Goal: Task Accomplishment & Management: Use online tool/utility

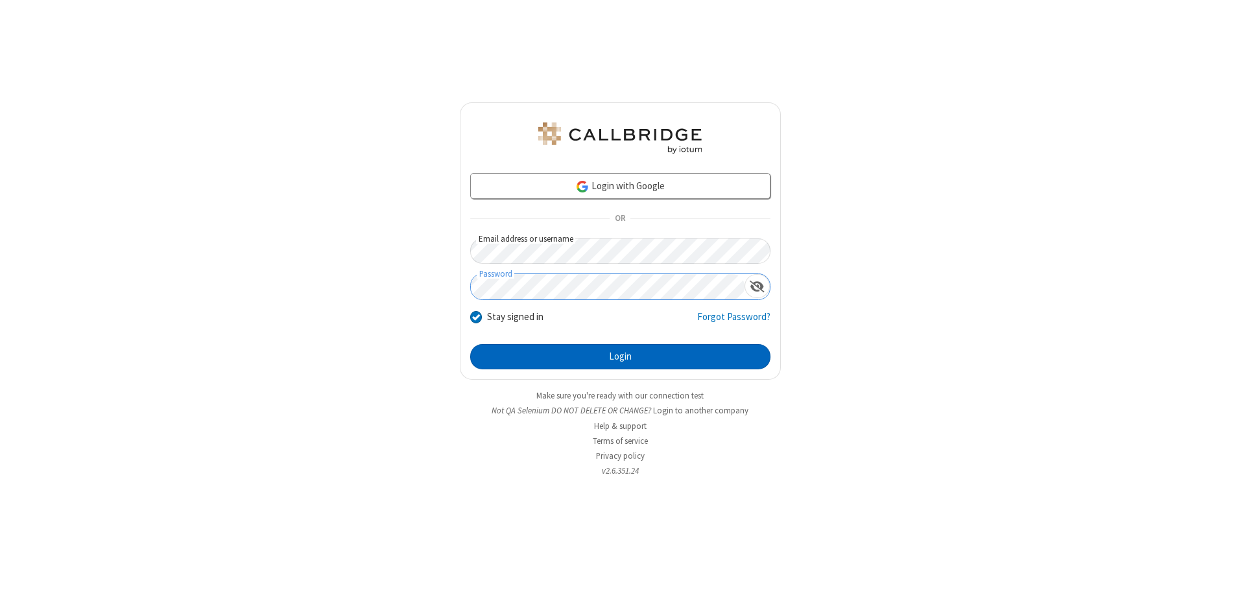
click at [620, 357] on button "Login" at bounding box center [620, 357] width 300 height 26
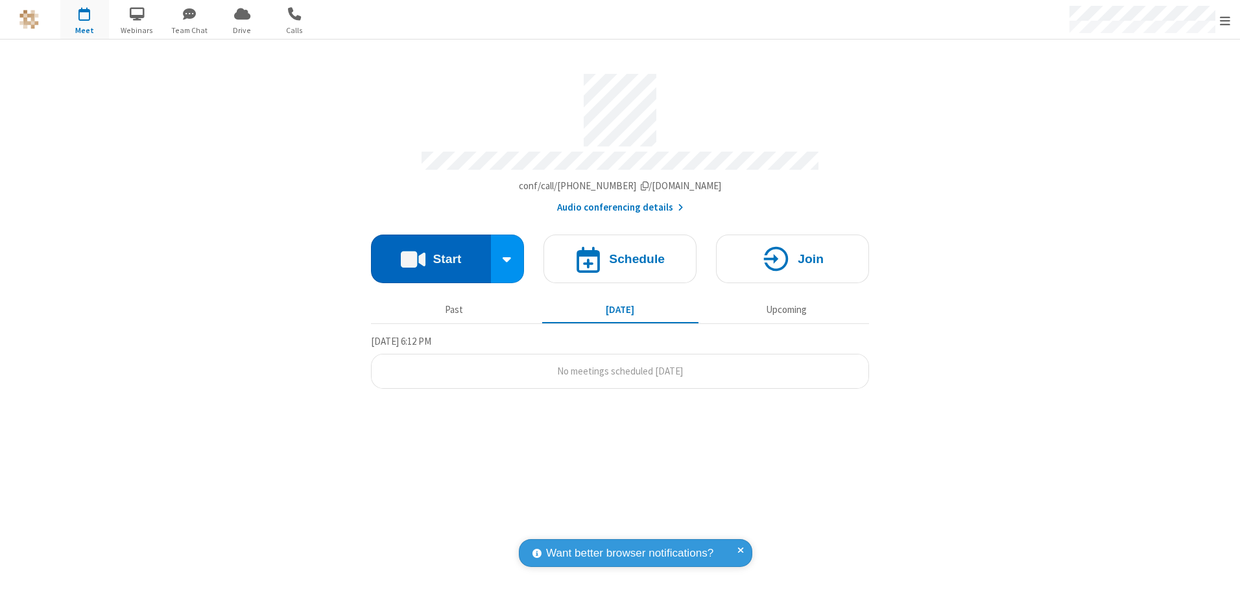
click at [430, 254] on button "Start" at bounding box center [431, 259] width 120 height 49
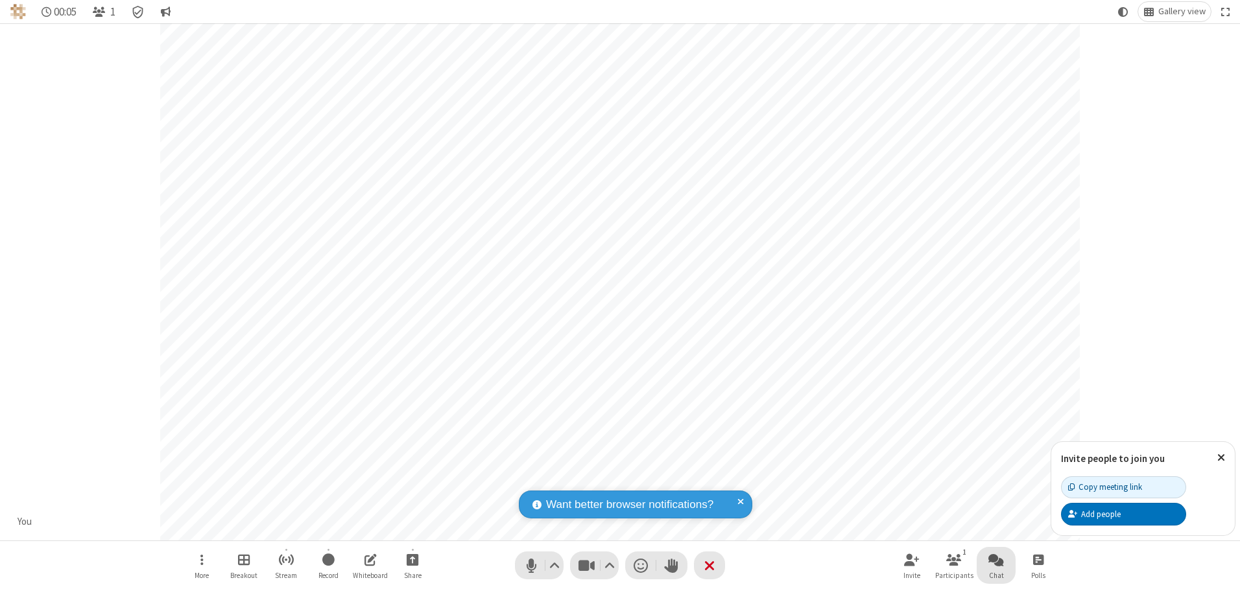
click at [996, 559] on span "Open chat" at bounding box center [996, 560] width 16 height 16
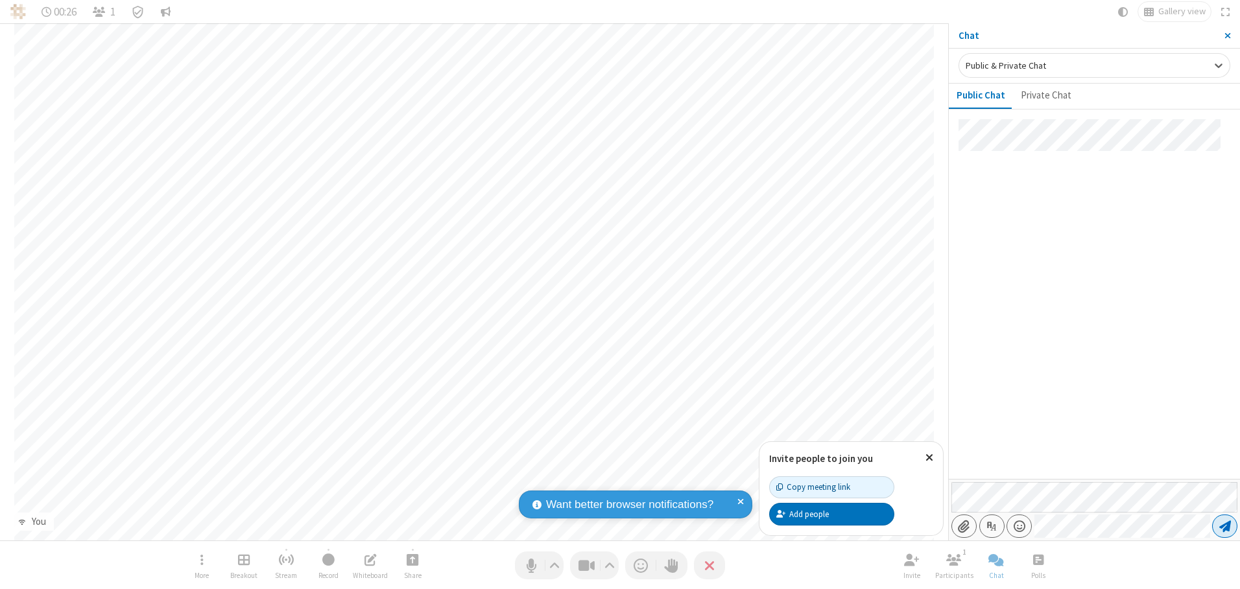
click at [1224, 526] on span "Send message" at bounding box center [1225, 526] width 12 height 13
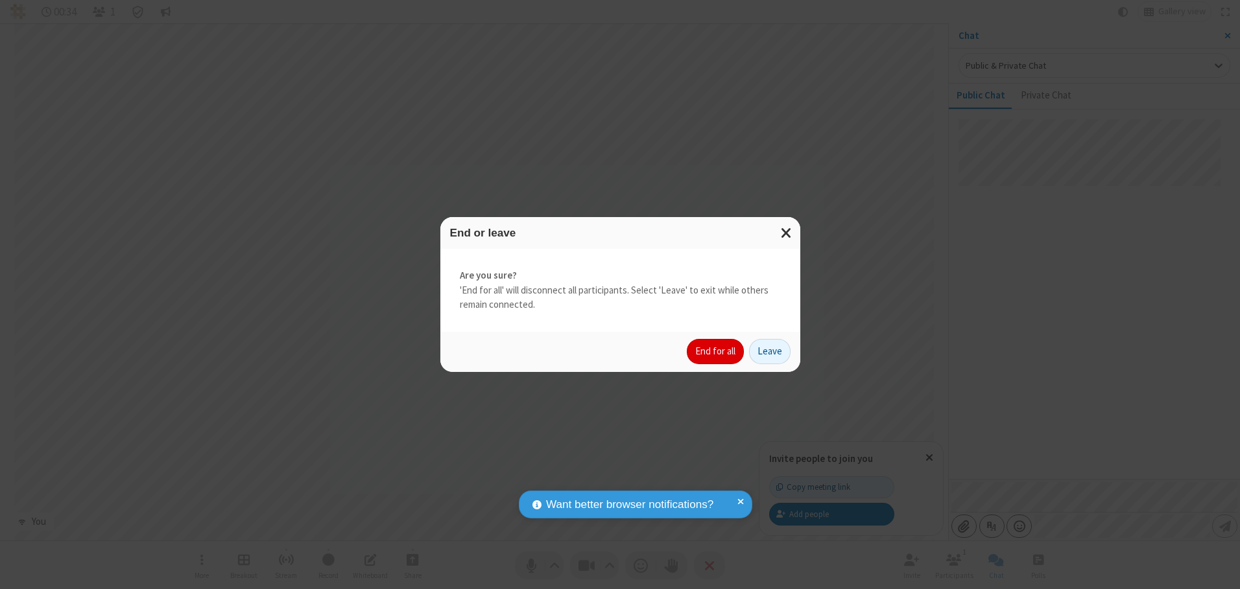
click at [716, 351] on button "End for all" at bounding box center [715, 352] width 57 height 26
